Goal: Task Accomplishment & Management: Manage account settings

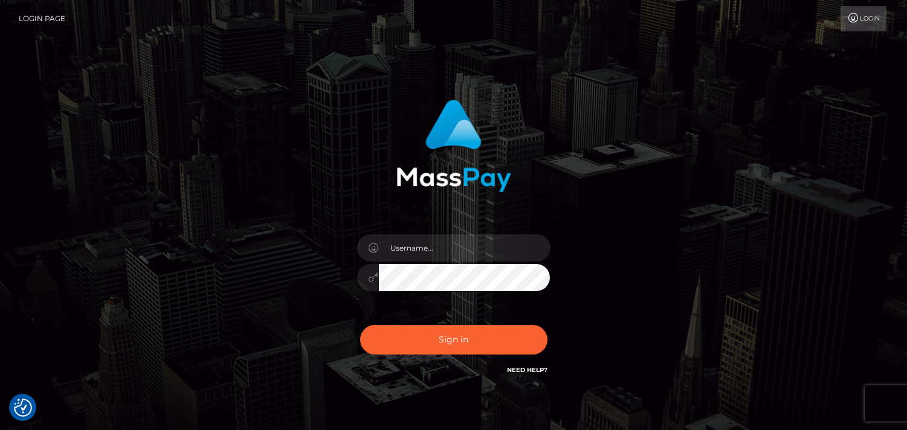
scroll to position [58, 0]
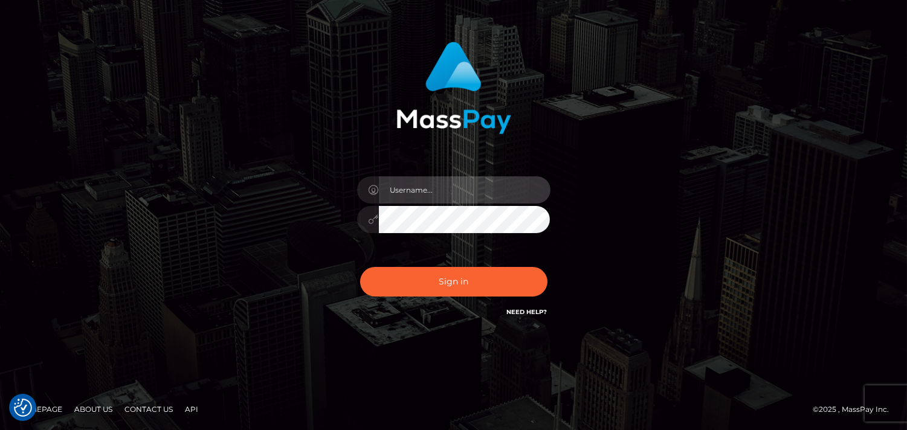
click at [424, 187] on input "text" at bounding box center [465, 189] width 172 height 27
type input "b"
click at [457, 195] on input "obelea89" at bounding box center [465, 189] width 172 height 27
type input "[EMAIL_ADDRESS][DOMAIN_NAME]"
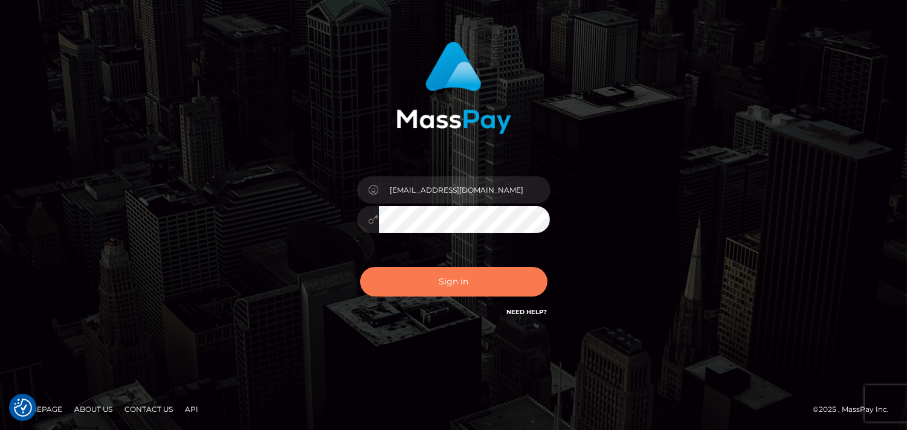
click at [460, 291] on button "Sign in" at bounding box center [453, 282] width 187 height 30
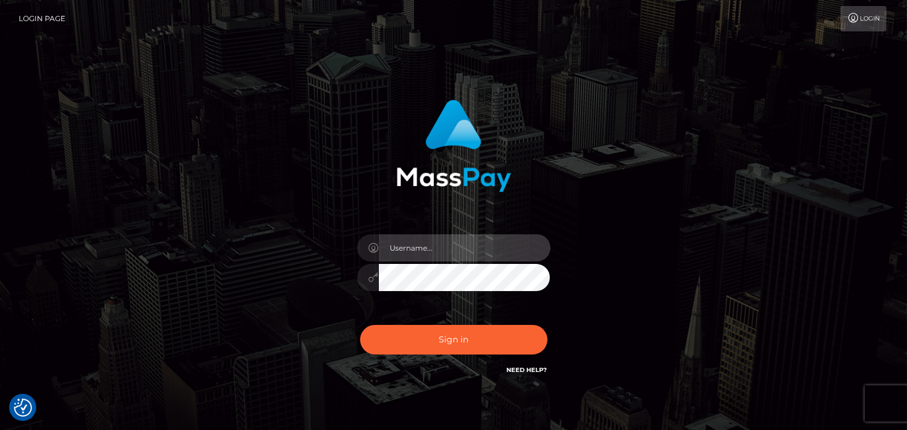
click at [443, 254] on input "text" at bounding box center [465, 247] width 172 height 27
type input "belea89@mail.ru"
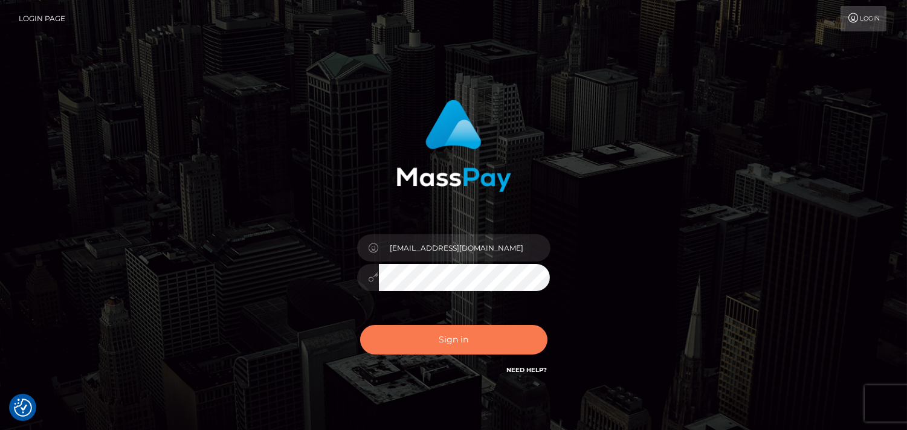
click at [457, 335] on button "Sign in" at bounding box center [453, 340] width 187 height 30
